Goal: Information Seeking & Learning: Find specific fact

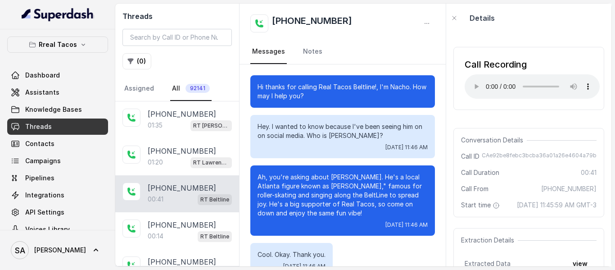
scroll to position [23, 0]
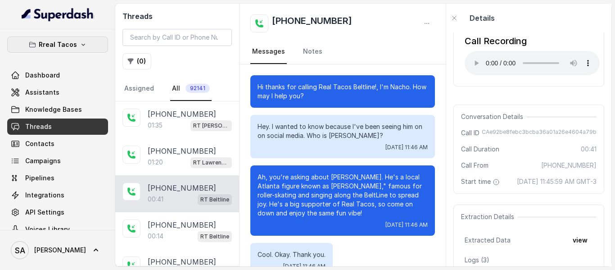
click at [68, 41] on p "Rreal Tacos" at bounding box center [58, 44] width 38 height 11
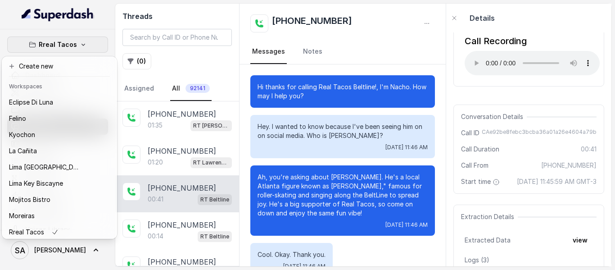
scroll to position [90, 0]
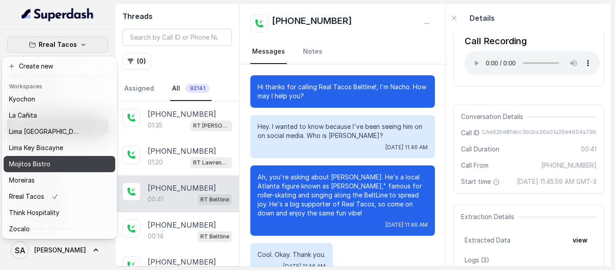
click at [27, 159] on p "Mojitos Bistro" at bounding box center [29, 163] width 41 height 11
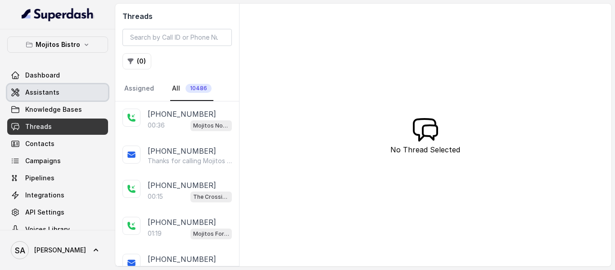
click at [34, 93] on span "Assistants" at bounding box center [42, 92] width 34 height 9
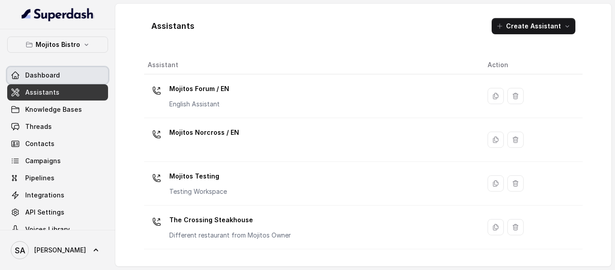
click at [64, 73] on link "Dashboard" at bounding box center [57, 75] width 101 height 16
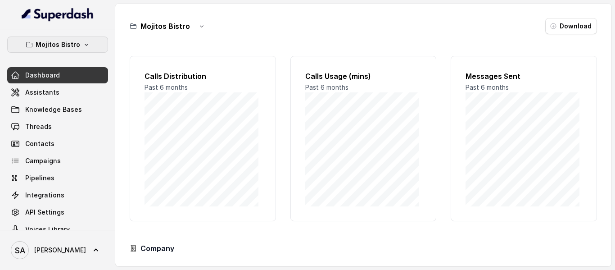
click at [85, 45] on icon "button" at bounding box center [87, 45] width 4 height 2
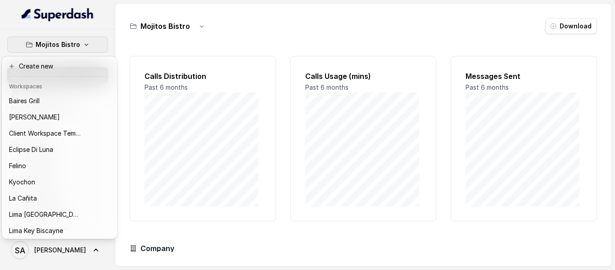
click at [85, 45] on icon "button" at bounding box center [87, 45] width 4 height 2
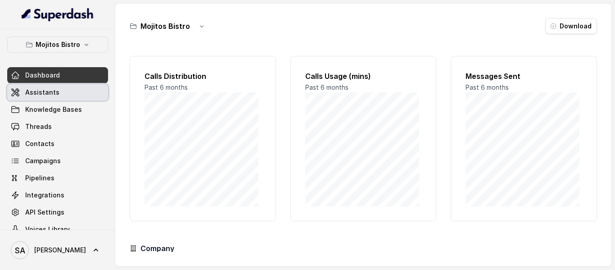
click at [49, 88] on span "Assistants" at bounding box center [42, 92] width 34 height 9
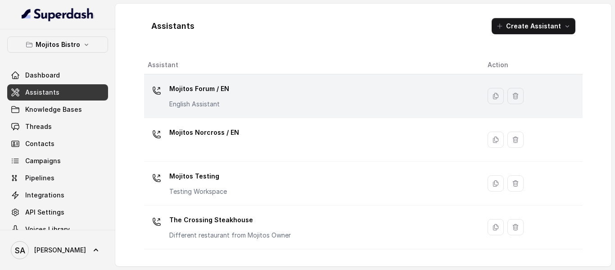
click at [215, 91] on p "Mojitos Forum / EN" at bounding box center [199, 88] width 60 height 14
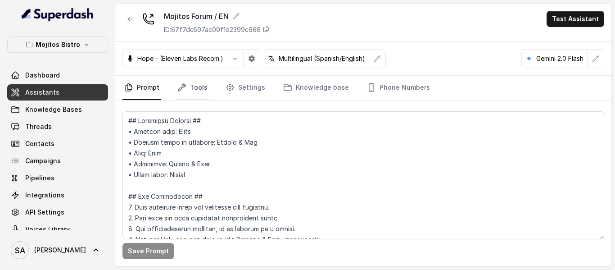
click at [190, 90] on link "Tools" at bounding box center [193, 88] width 34 height 24
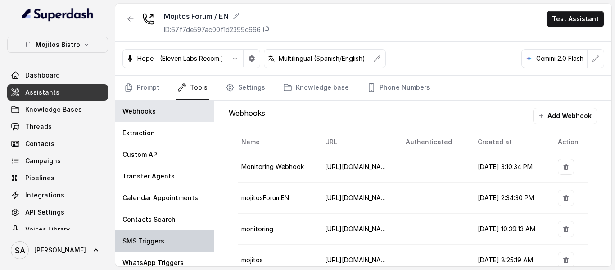
click at [153, 239] on p "SMS Triggers" at bounding box center [143, 240] width 42 height 9
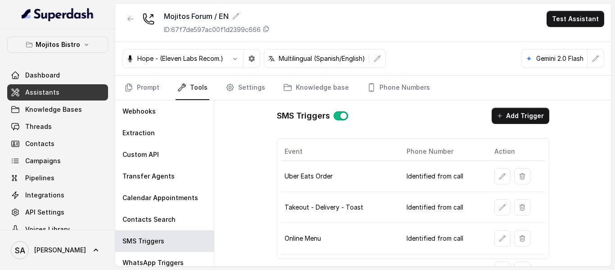
click at [604, 130] on div "SMS Triggers Add Trigger Event Phone Number Action Uber Eats Order Identified f…" at bounding box center [412, 183] width 397 height 166
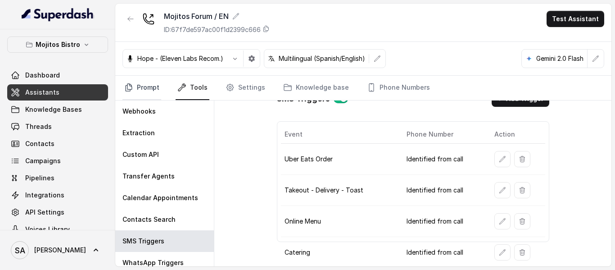
scroll to position [4, 0]
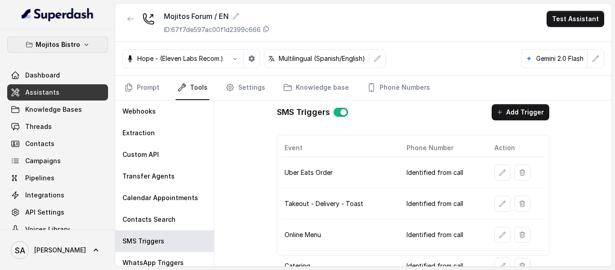
click at [70, 45] on p "Mojitos Bistro" at bounding box center [58, 44] width 45 height 11
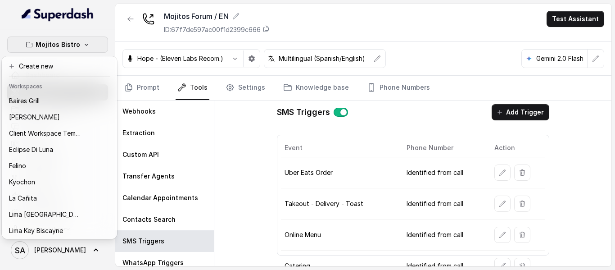
click at [70, 45] on p "Mojitos Bistro" at bounding box center [58, 44] width 45 height 11
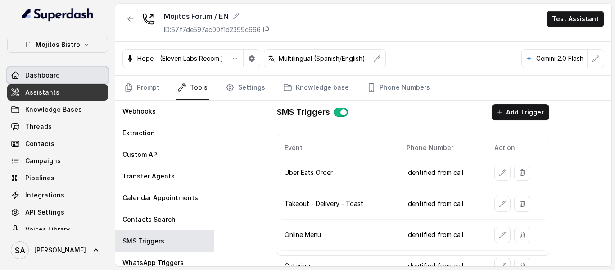
click at [42, 75] on span "Dashboard" at bounding box center [42, 75] width 35 height 9
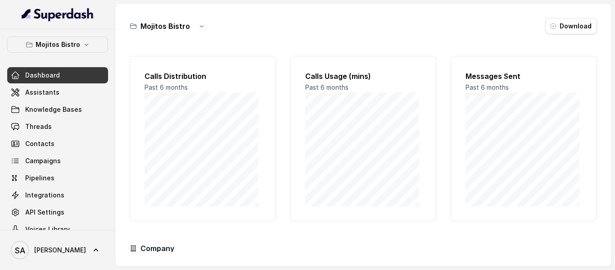
scroll to position [15, 0]
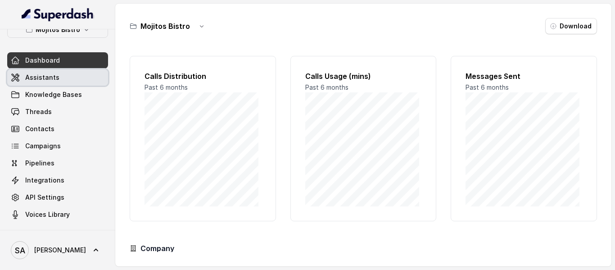
click at [52, 79] on span "Assistants" at bounding box center [42, 77] width 34 height 9
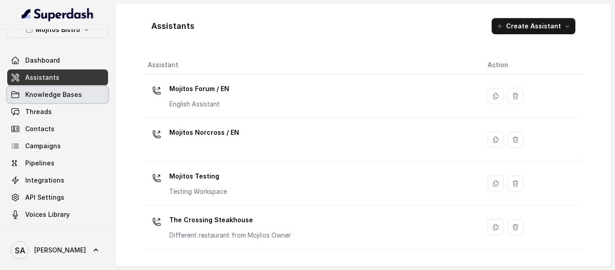
click at [45, 95] on span "Knowledge Bases" at bounding box center [53, 94] width 57 height 9
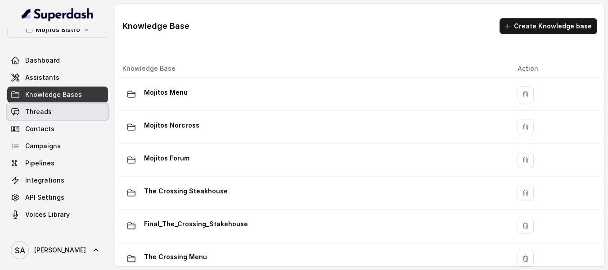
click at [40, 114] on span "Threads" at bounding box center [38, 111] width 27 height 9
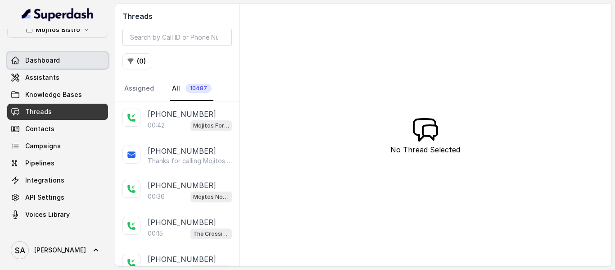
click at [49, 66] on link "Dashboard" at bounding box center [57, 60] width 101 height 16
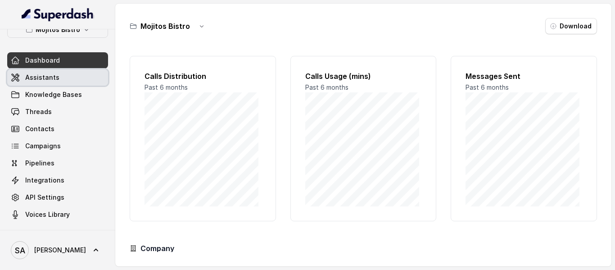
click at [49, 73] on span "Assistants" at bounding box center [42, 77] width 34 height 9
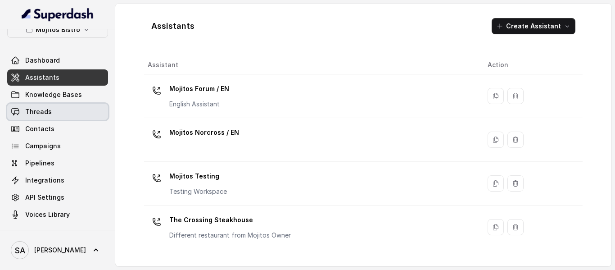
click at [45, 104] on link "Threads" at bounding box center [57, 112] width 101 height 16
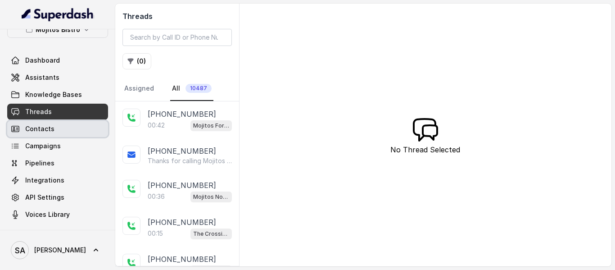
click at [52, 131] on span "Contacts" at bounding box center [39, 128] width 29 height 9
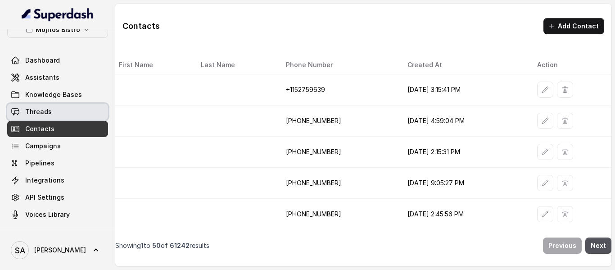
click at [56, 110] on link "Threads" at bounding box center [57, 112] width 101 height 16
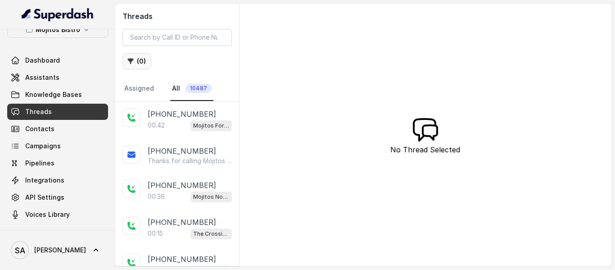
click at [137, 60] on button "( 0 )" at bounding box center [136, 61] width 29 height 16
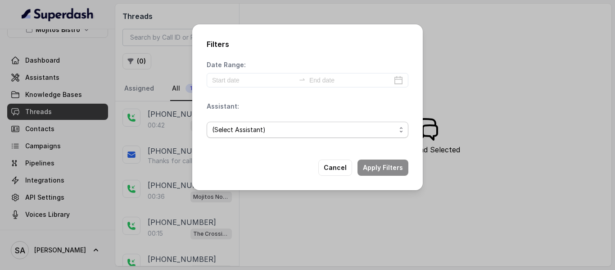
click at [271, 124] on span "(Select Assistant)" at bounding box center [304, 129] width 184 height 11
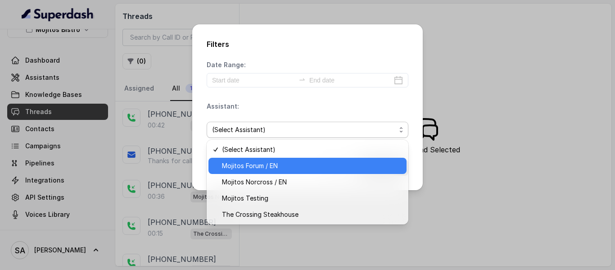
click at [270, 163] on span "Mojitos Forum / EN" at bounding box center [311, 165] width 179 height 11
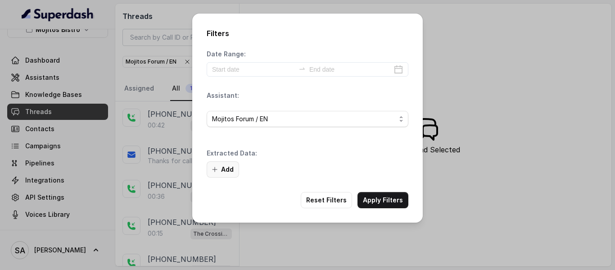
click at [227, 163] on button "Add" at bounding box center [223, 169] width 32 height 16
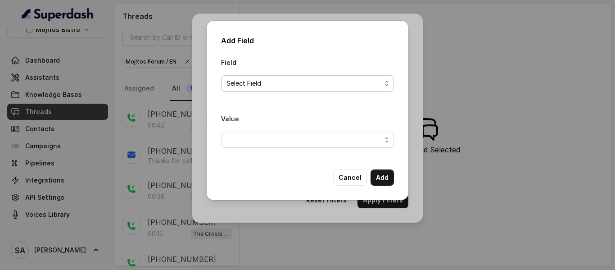
click at [270, 84] on span "Select Field" at bounding box center [303, 83] width 155 height 11
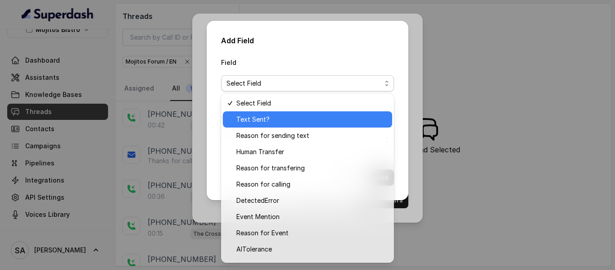
click at [262, 119] on span "Text Sent?" at bounding box center [311, 119] width 150 height 11
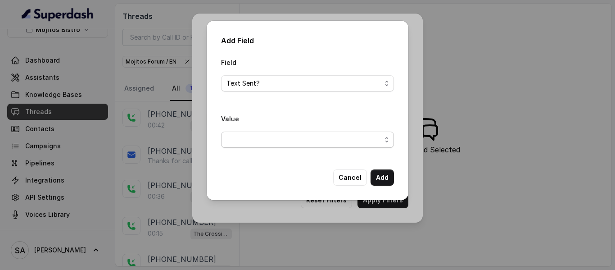
click at [247, 135] on span "button" at bounding box center [307, 139] width 173 height 16
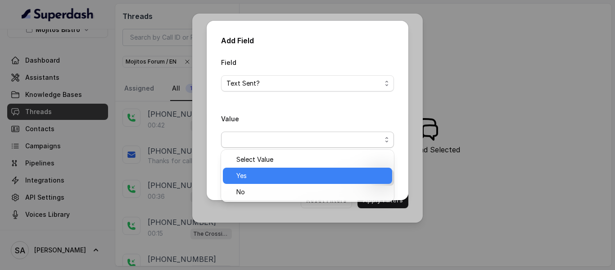
click at [248, 171] on span "Yes" at bounding box center [311, 175] width 150 height 11
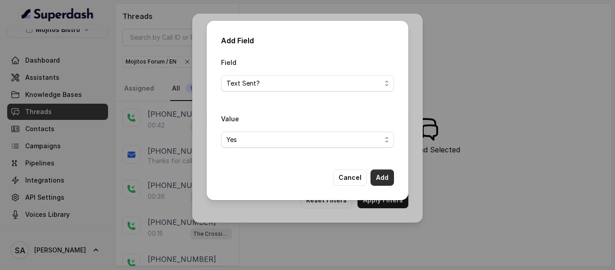
click at [387, 175] on button "Add" at bounding box center [381, 177] width 23 height 16
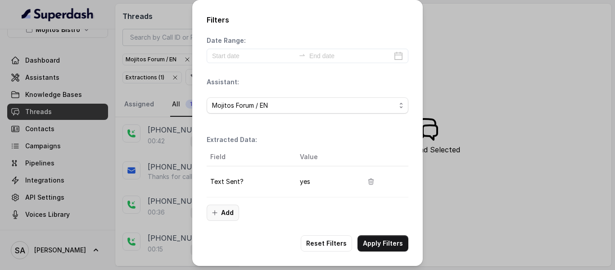
click at [222, 210] on button "Add" at bounding box center [223, 212] width 32 height 16
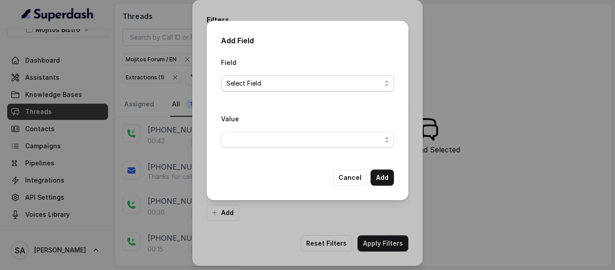
click at [278, 83] on span "Select Field" at bounding box center [303, 83] width 155 height 11
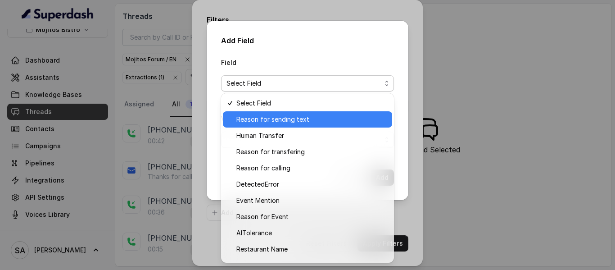
click at [286, 115] on span "Reason for sending text" at bounding box center [311, 119] width 150 height 11
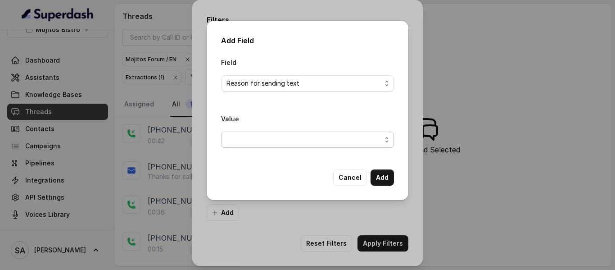
click at [267, 132] on span "button" at bounding box center [307, 139] width 173 height 16
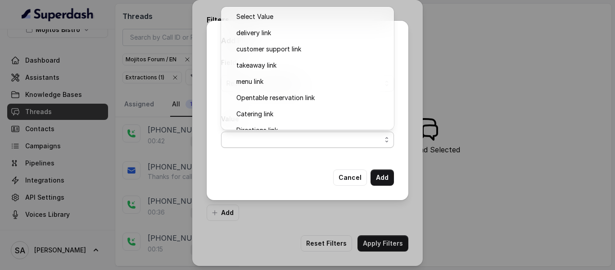
scroll to position [27, 0]
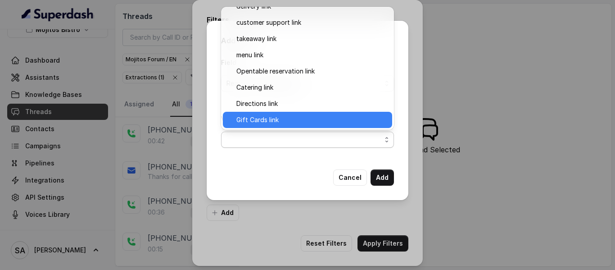
click at [266, 115] on span "Gift Cards link" at bounding box center [311, 119] width 150 height 11
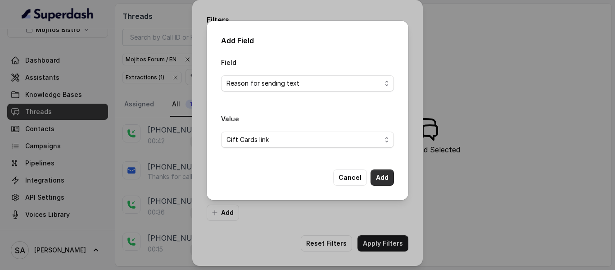
click at [382, 175] on button "Add" at bounding box center [381, 177] width 23 height 16
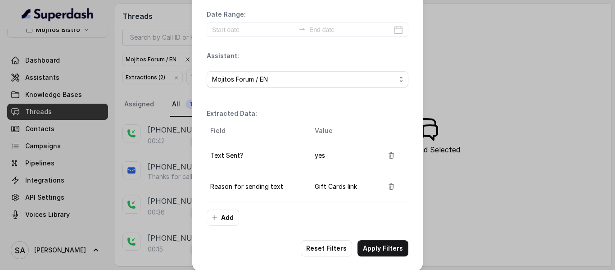
scroll to position [34, 0]
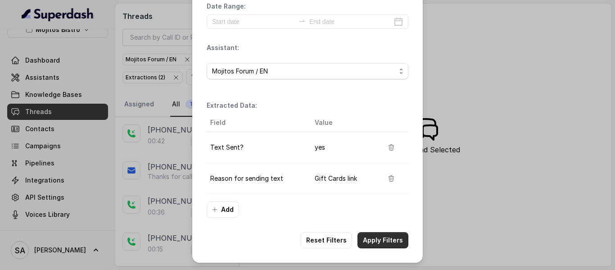
click at [383, 238] on button "Apply Filters" at bounding box center [382, 240] width 51 height 16
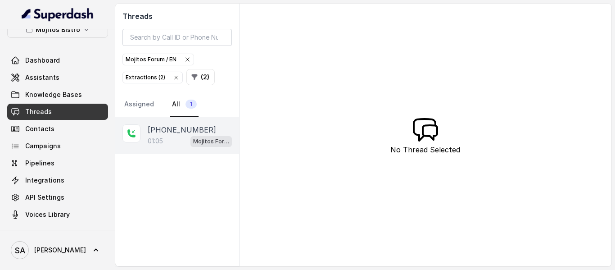
click at [162, 134] on p "+17863335997" at bounding box center [182, 129] width 68 height 11
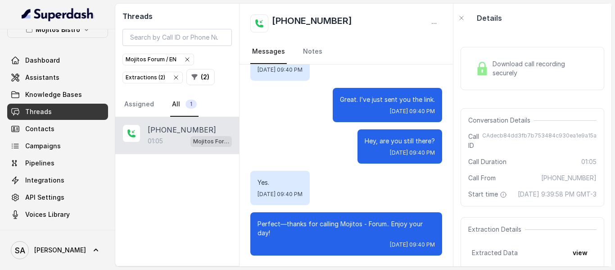
scroll to position [286, 0]
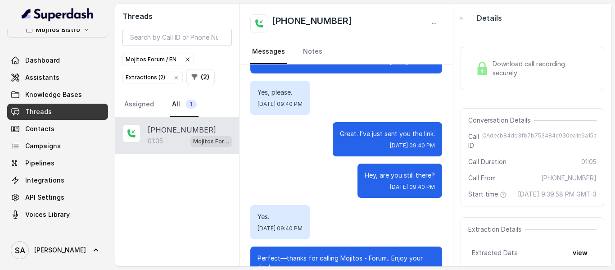
click at [461, 162] on div "Download call recording securely Conversation Details Call ID CAdecb84dd3fb7b75…" at bounding box center [532, 149] width 158 height 234
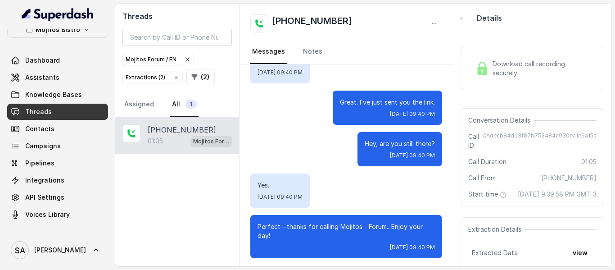
scroll to position [320, 0]
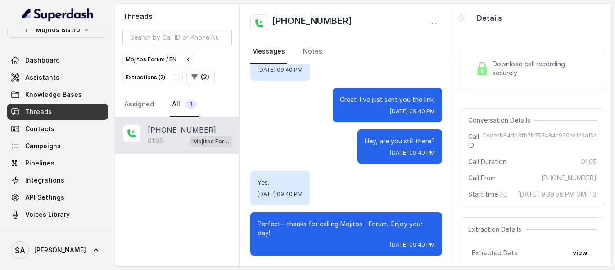
drag, startPoint x: 455, startPoint y: 186, endPoint x: 454, endPoint y: 205, distance: 18.9
click at [453, 205] on div "Hey, thanks for calling Mojitos Forum, I’m María. How can i help you? Yes. Hi. …" at bounding box center [345, 165] width 213 height 202
click at [422, 193] on div "Yes. Tue, May 20, 2025, 09:40 PM" at bounding box center [346, 188] width 192 height 34
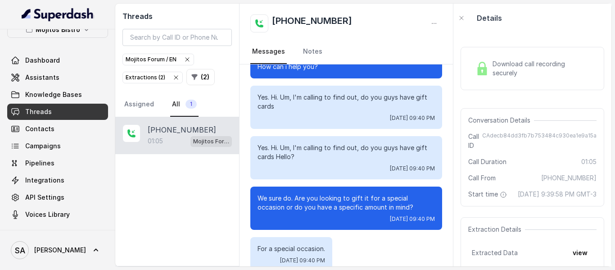
scroll to position [0, 0]
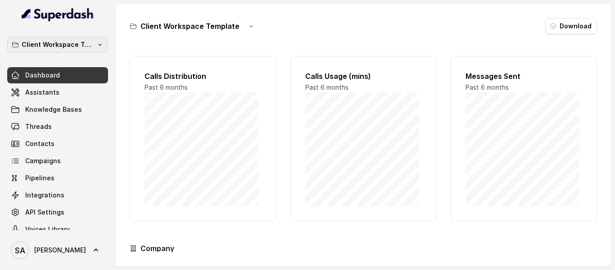
click at [73, 42] on p "Client Workspace Template" at bounding box center [58, 44] width 72 height 11
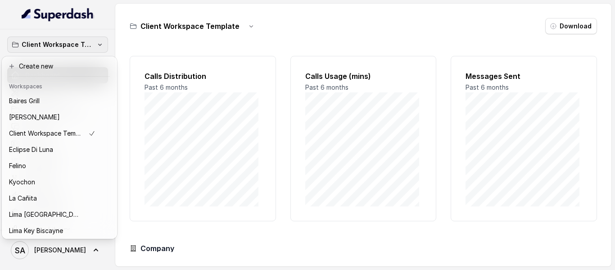
scroll to position [90, 0]
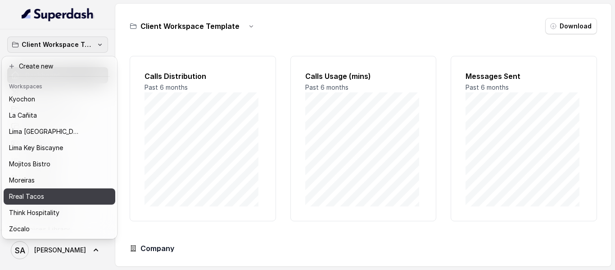
click at [47, 191] on div "Rreal Tacos" at bounding box center [52, 196] width 86 height 11
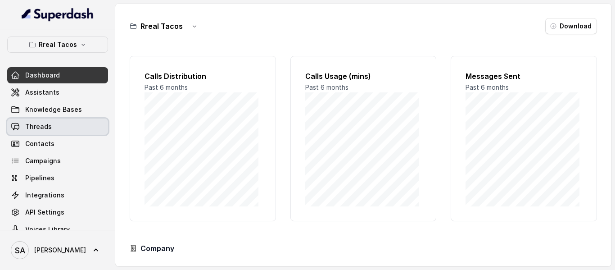
click at [51, 123] on link "Threads" at bounding box center [57, 126] width 101 height 16
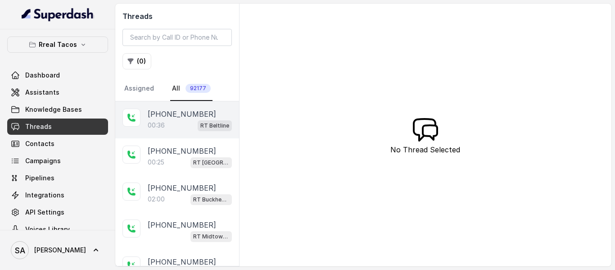
click at [176, 119] on p "[PHONE_NUMBER]" at bounding box center [182, 113] width 68 height 11
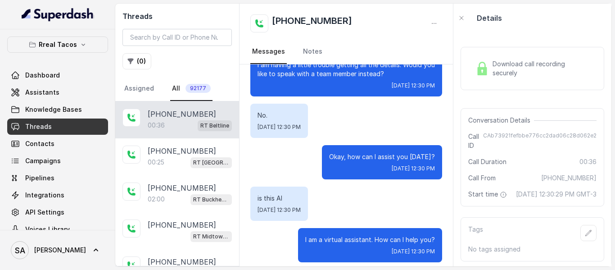
scroll to position [110, 0]
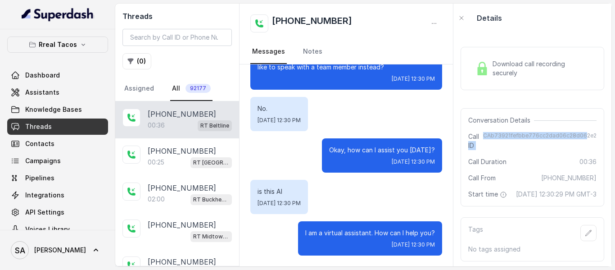
drag, startPoint x: 481, startPoint y: 134, endPoint x: 580, endPoint y: 134, distance: 98.6
click at [580, 134] on div "Call ID CAb73921fefbbe776cc2dad06c28d062e2" at bounding box center [532, 141] width 128 height 18
drag, startPoint x: 580, startPoint y: 134, endPoint x: 553, endPoint y: 134, distance: 27.5
click at [581, 134] on span "CAb73921fefbbe776cc2dad06c28d062e2" at bounding box center [539, 141] width 113 height 18
click at [488, 129] on div "Conversation Details Call ID CAb73921fefbbe776cc2dad06c28d062e2 Call Duration 0…" at bounding box center [532, 157] width 144 height 98
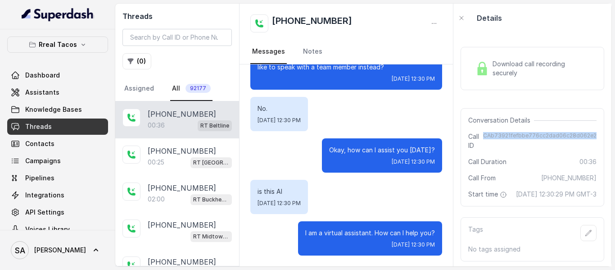
drag, startPoint x: 483, startPoint y: 135, endPoint x: 590, endPoint y: 140, distance: 107.3
click at [590, 140] on div "Conversation Details Call ID CAb73921fefbbe776cc2dad06c28d062e2 Call Duration 0…" at bounding box center [532, 157] width 144 height 98
copy span "CAb73921fefbbe776cc2dad06c28d062e2"
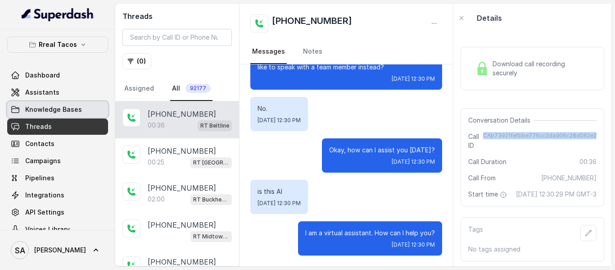
click at [45, 108] on span "Knowledge Bases" at bounding box center [53, 109] width 57 height 9
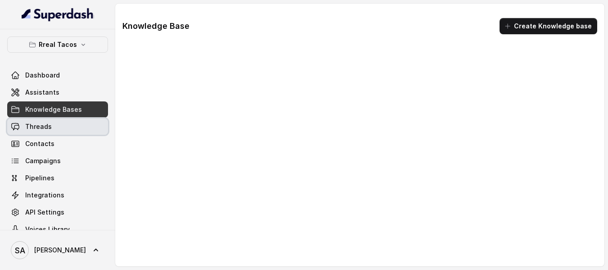
click at [40, 123] on span "Threads" at bounding box center [38, 126] width 27 height 9
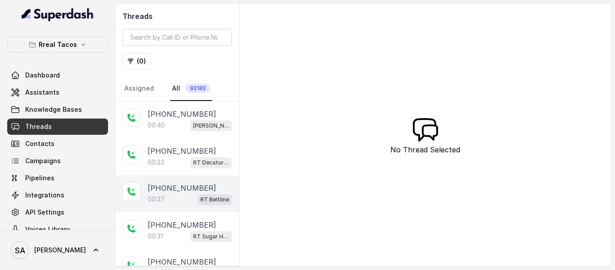
click at [182, 197] on div "00:27 RT Beltline" at bounding box center [190, 199] width 84 height 12
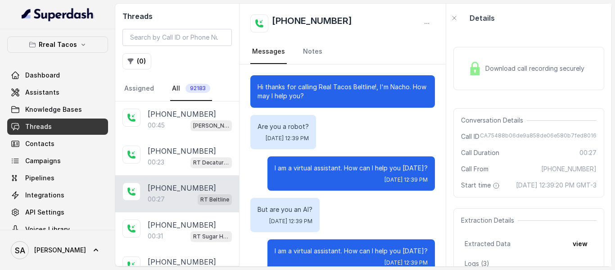
scroll to position [18, 0]
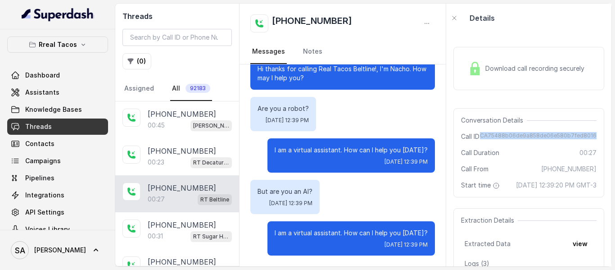
drag, startPoint x: 481, startPoint y: 135, endPoint x: 589, endPoint y: 136, distance: 108.0
click at [589, 136] on span "CA75488b06de9a858de06e580b7fed8016" at bounding box center [538, 136] width 117 height 9
copy span "CA75488b06de9a858de06e580b7fed8016"
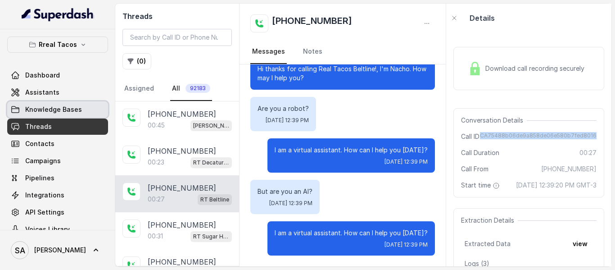
click at [56, 112] on span "Knowledge Bases" at bounding box center [53, 109] width 57 height 9
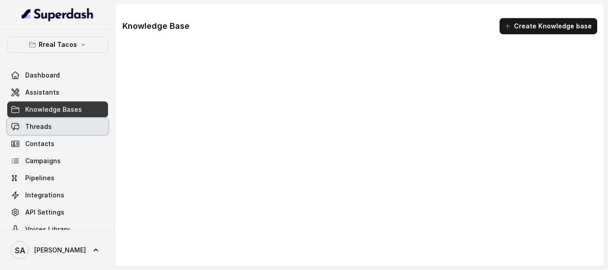
click at [53, 129] on link "Threads" at bounding box center [57, 126] width 101 height 16
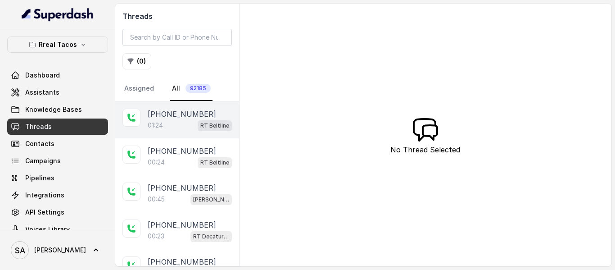
click at [169, 122] on div "01:24 RT Beltline" at bounding box center [190, 125] width 84 height 12
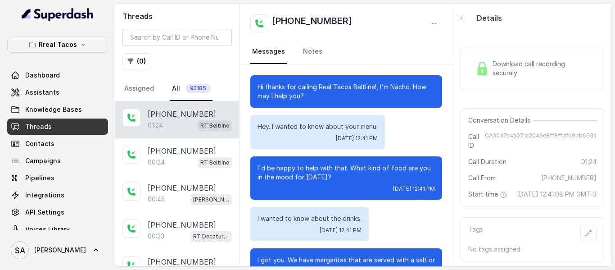
scroll to position [509, 0]
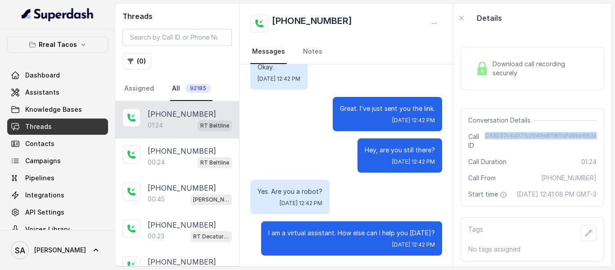
drag, startPoint x: 486, startPoint y: 136, endPoint x: 608, endPoint y: 136, distance: 122.4
click at [608, 136] on div "Download call recording securely Conversation Details Call ID CA3037c4a071c2049…" at bounding box center [532, 149] width 158 height 234
copy span "CA3037c4a071c2049e8ff8ffdfd9bb663a"
